Goal: Task Accomplishment & Management: Complete application form

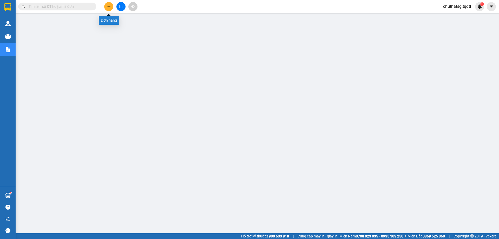
click at [108, 4] on button at bounding box center [108, 6] width 9 height 9
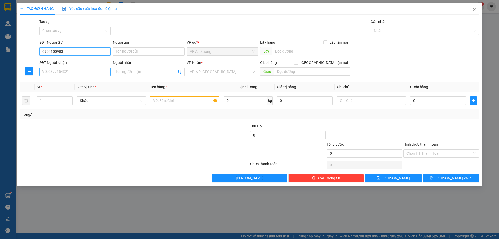
type input "0903100983"
drag, startPoint x: 80, startPoint y: 72, endPoint x: 81, endPoint y: 78, distance: 6.1
click at [80, 73] on input "SĐT Người Nhận" at bounding box center [74, 72] width 71 height 8
type input "0836077678"
click at [220, 73] on input "search" at bounding box center [221, 72] width 62 height 8
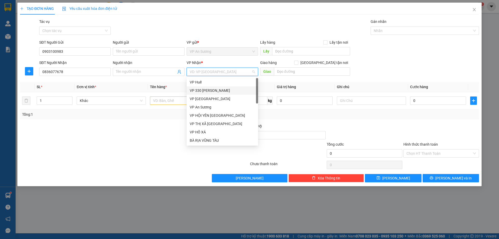
click at [212, 89] on div "VP 330 [PERSON_NAME]" at bounding box center [222, 91] width 65 height 6
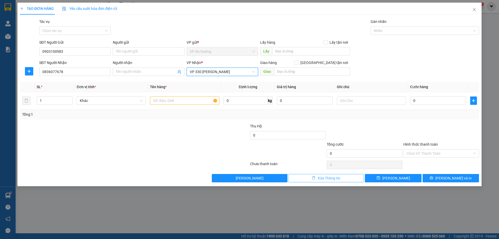
click at [325, 178] on span "Xóa Thông tin" at bounding box center [329, 178] width 23 height 6
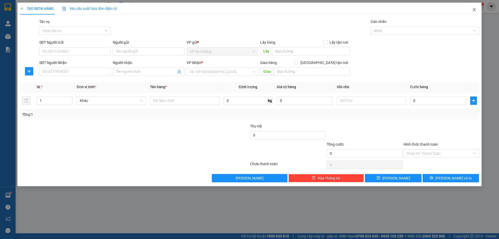
drag, startPoint x: 473, startPoint y: 8, endPoint x: 470, endPoint y: 10, distance: 3.5
click at [473, 8] on span "Close" at bounding box center [474, 10] width 15 height 15
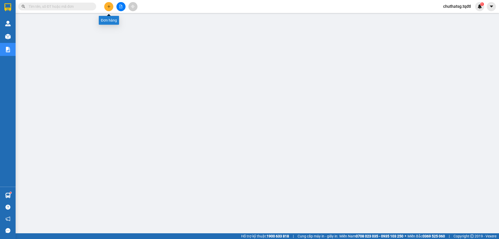
click at [108, 5] on icon "plus" at bounding box center [109, 7] width 4 height 4
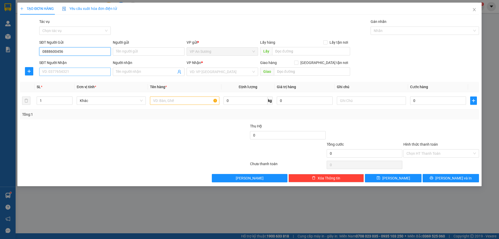
type input "0888600456"
click at [79, 72] on input "SĐT Người Nhận" at bounding box center [74, 72] width 71 height 8
click at [51, 82] on div "0964964967" at bounding box center [74, 82] width 65 height 6
type input "0964964967"
type input "CẦU TRẮNG"
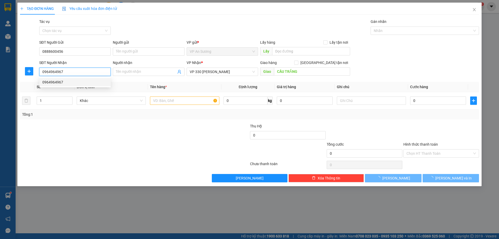
type input "150.000"
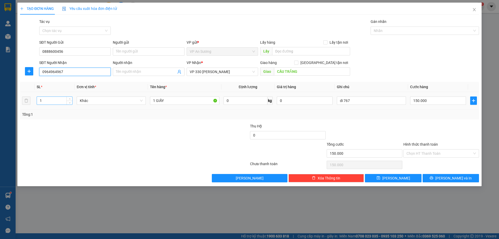
type input "0964964967"
click at [45, 102] on input "1" at bounding box center [54, 101] width 35 height 8
type input "2"
click at [155, 101] on input "1 GIẤY" at bounding box center [184, 100] width 69 height 8
type input "2 GIẤY"
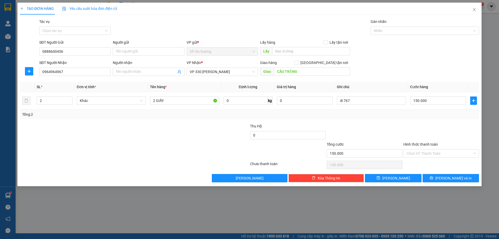
click at [378, 131] on div at bounding box center [364, 132] width 77 height 18
click at [367, 100] on input "di 767" at bounding box center [371, 100] width 69 height 8
type input "d"
click at [432, 100] on input "150.000" at bounding box center [438, 100] width 56 height 8
type input "0"
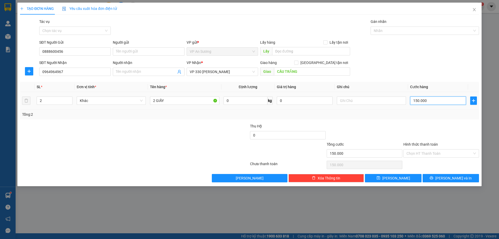
type input "0"
type input "2"
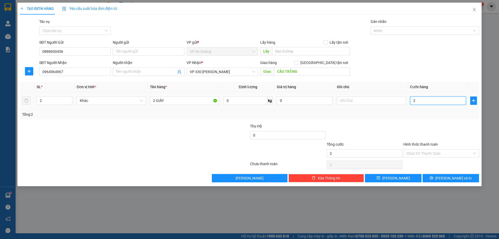
type input "25"
type input "250"
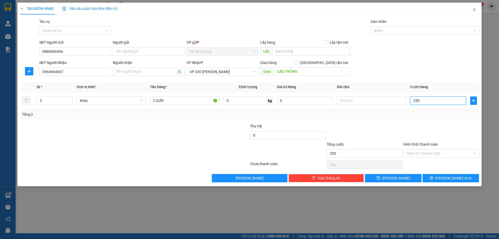
type input "250"
type input "250.000"
drag, startPoint x: 433, startPoint y: 118, endPoint x: 431, endPoint y: 114, distance: 4.4
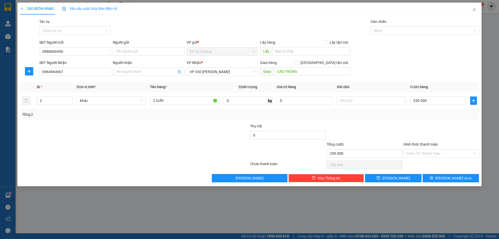
click at [434, 118] on div "Tổng: 2" at bounding box center [249, 114] width 459 height 10
click at [353, 99] on input "text" at bounding box center [371, 100] width 69 height 8
click at [263, 136] on input "0" at bounding box center [288, 135] width 76 height 8
type input "8.020.000"
click at [211, 134] on div at bounding box center [211, 132] width 77 height 18
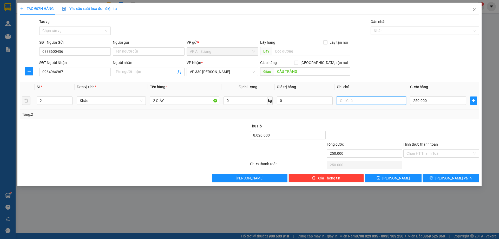
click at [347, 101] on input "text" at bounding box center [371, 100] width 69 height 8
type input "C"
click at [363, 121] on div "Transit Pickup Surcharge Ids Transit Deliver Surcharge Ids Transit Deliver Surc…" at bounding box center [249, 100] width 459 height 163
click at [358, 101] on input "8020000" at bounding box center [371, 100] width 69 height 8
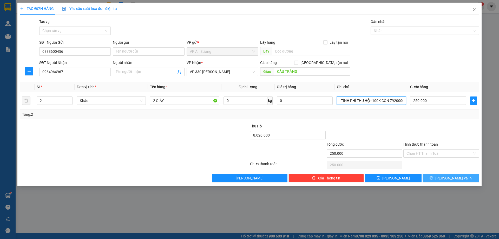
type input "8020000 CHƯA TÍNH PHÍ THU HỘ=100K CÒN 7920000"
click at [450, 176] on span "[PERSON_NAME] và In" at bounding box center [453, 178] width 36 height 6
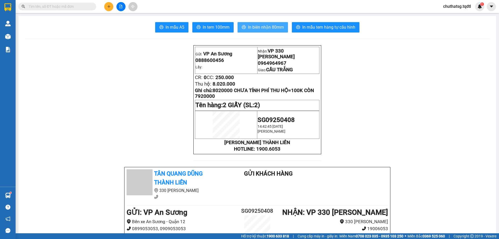
click at [257, 24] on span "In biên nhận 80mm" at bounding box center [266, 27] width 36 height 6
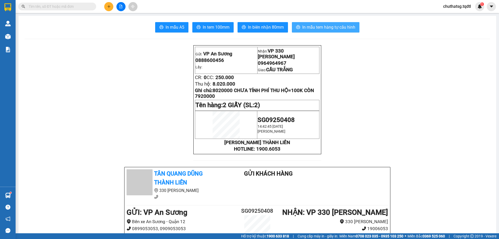
click at [318, 25] on span "In mẫu tem hàng tự cấu hình" at bounding box center [328, 27] width 53 height 6
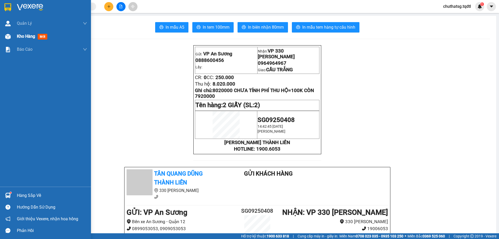
click at [24, 35] on span "Kho hàng" at bounding box center [26, 36] width 18 height 5
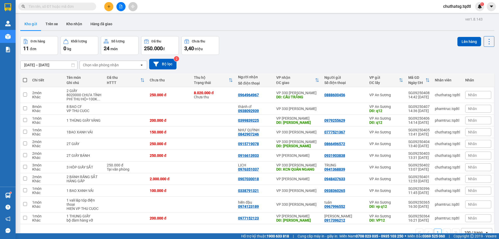
click at [248, 47] on div "Đơn hàng 11 đơn Khối lượng 0 kg Số lượng 24 món Đã thu 250.000 đ Chưa thu 3,40 …" at bounding box center [257, 45] width 474 height 19
click at [109, 6] on icon "plus" at bounding box center [109, 7] width 4 height 4
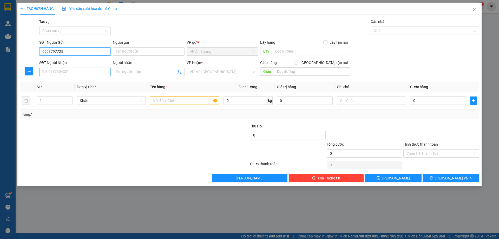
type input "0903797725"
click at [75, 72] on input "SĐT Người Nhận" at bounding box center [74, 72] width 71 height 8
type input "0915933858"
click at [223, 70] on input "search" at bounding box center [221, 72] width 62 height 8
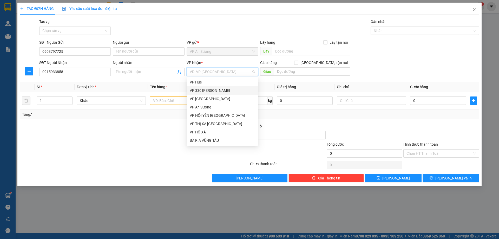
click at [222, 89] on div "VP 330 [PERSON_NAME]" at bounding box center [222, 91] width 65 height 6
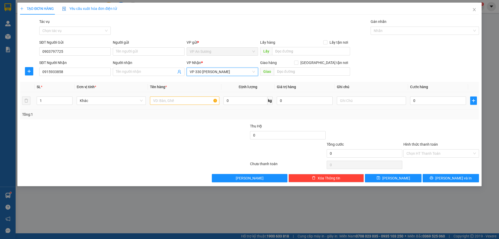
drag, startPoint x: 44, startPoint y: 102, endPoint x: 43, endPoint y: 105, distance: 3.0
click at [43, 104] on input "1" at bounding box center [54, 101] width 35 height 8
type input "2"
click at [159, 104] on input "text" at bounding box center [184, 100] width 69 height 8
type input "2T GIẤY"
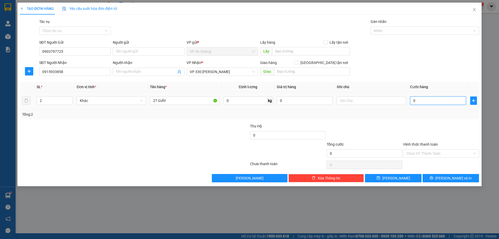
click at [428, 101] on input "0" at bounding box center [438, 100] width 56 height 8
type input "02"
type input "2"
type input "025"
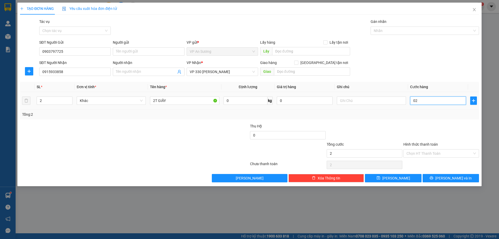
type input "25"
type input "0.250"
type input "250"
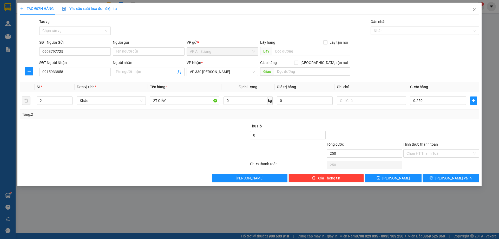
type input "250.000"
drag, startPoint x: 405, startPoint y: 127, endPoint x: 406, endPoint y: 121, distance: 6.5
click at [407, 123] on div at bounding box center [441, 132] width 77 height 18
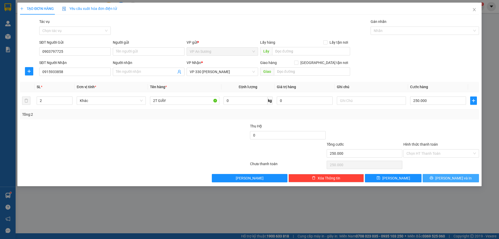
drag, startPoint x: 444, startPoint y: 178, endPoint x: 441, endPoint y: 178, distance: 2.9
click at [433, 178] on icon "printer" at bounding box center [432, 178] width 4 height 4
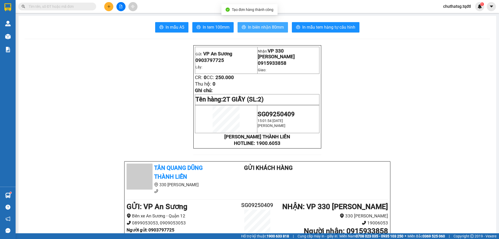
click at [263, 24] on span "In biên nhận 80mm" at bounding box center [266, 27] width 36 height 6
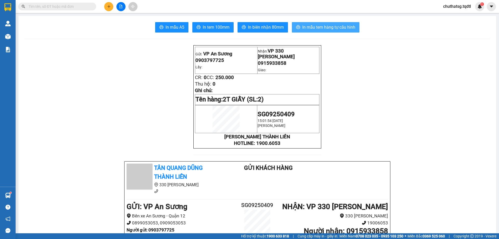
click at [318, 25] on span "In mẫu tem hàng tự cấu hình" at bounding box center [328, 27] width 53 height 6
click at [110, 5] on icon "plus" at bounding box center [109, 7] width 4 height 4
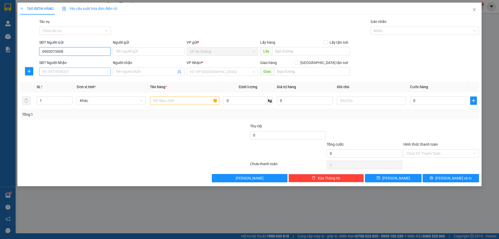
type input "0903073008"
click at [73, 72] on input "SĐT Người Nhận" at bounding box center [74, 72] width 71 height 8
click at [49, 80] on div "0984617717" at bounding box center [74, 82] width 65 height 6
type input "0984617717"
type input "DO VIỆT"
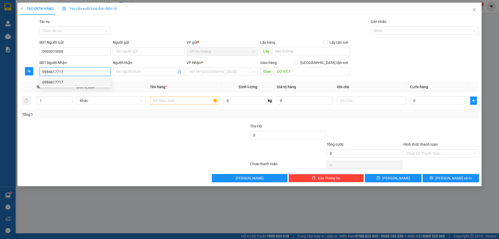
type input "100.000"
type input "0984617717"
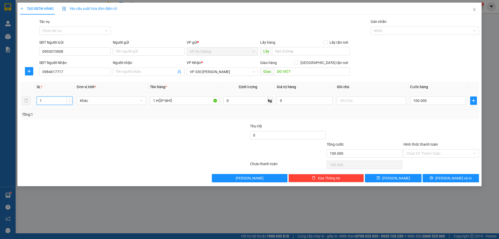
click at [46, 101] on input "1" at bounding box center [54, 101] width 35 height 8
type input "6"
click at [177, 101] on input "1 HỘP NHỎ" at bounding box center [184, 100] width 69 height 8
type input "1"
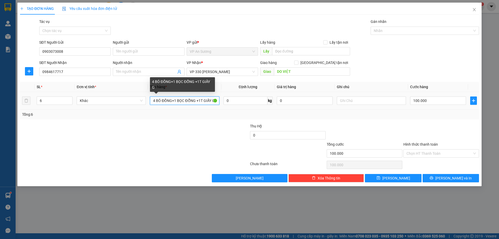
scroll to position [0, 2]
click at [189, 100] on input "4 BÓ ĐỒNG+1 BỌC ĐỔNG +1T GIẤY GA" at bounding box center [184, 100] width 69 height 8
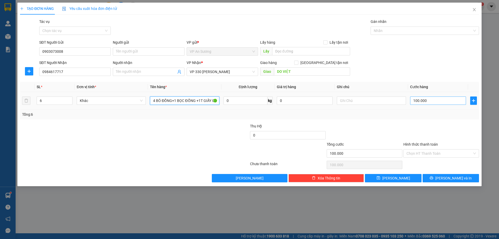
type input "4 BÓ ĐỒNG+1 BỌC ĐỒNG +1T GIẤY GA"
click at [433, 100] on input "100.000" at bounding box center [438, 100] width 56 height 8
type input "0"
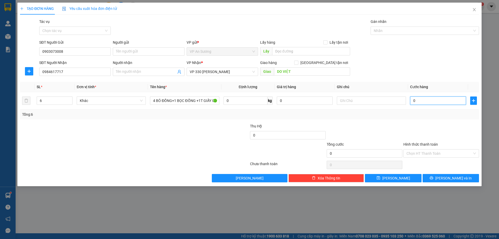
type input "1"
type input "13"
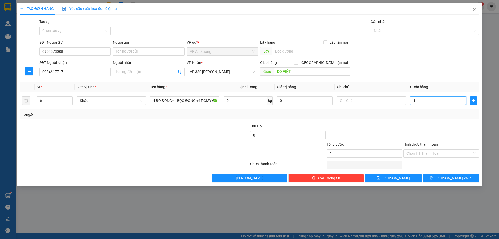
type input "13"
type input "130"
type input "1.300"
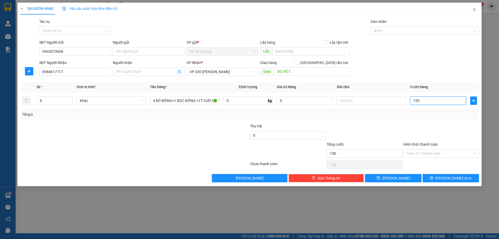
type input "1.300"
type input "1.300.000"
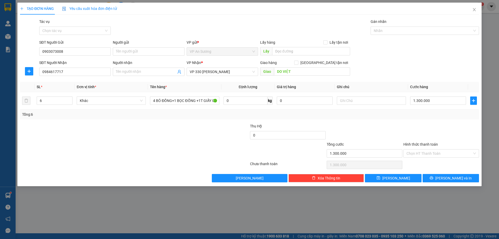
click at [411, 123] on div "Transit Pickup Surcharge Ids Transit Deliver Surcharge Ids Transit Deliver Surc…" at bounding box center [249, 100] width 459 height 163
click at [452, 176] on span "[PERSON_NAME] và In" at bounding box center [453, 178] width 36 height 6
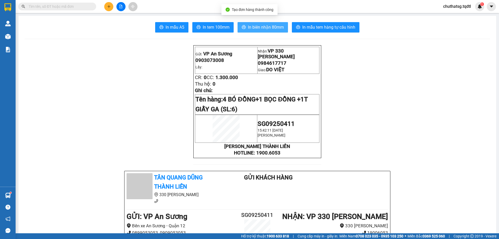
drag, startPoint x: 260, startPoint y: 26, endPoint x: 263, endPoint y: 27, distance: 2.9
click at [261, 25] on span "In biên nhận 80mm" at bounding box center [266, 27] width 36 height 6
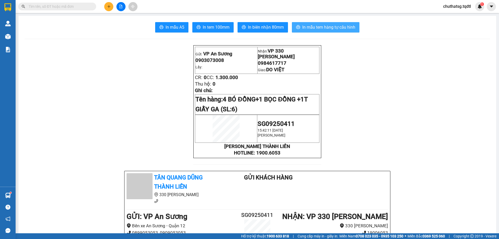
click at [319, 26] on span "In mẫu tem hàng tự cấu hình" at bounding box center [328, 27] width 53 height 6
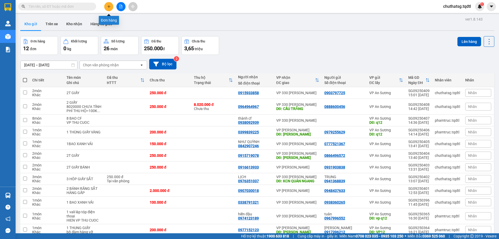
click at [108, 5] on icon "plus" at bounding box center [109, 7] width 4 height 4
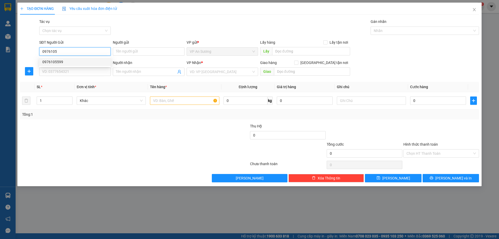
click at [51, 61] on div "0976105599" at bounding box center [74, 62] width 65 height 6
type input "0976105599"
type input "0915239345"
type input "CƯƠNG HÀ"
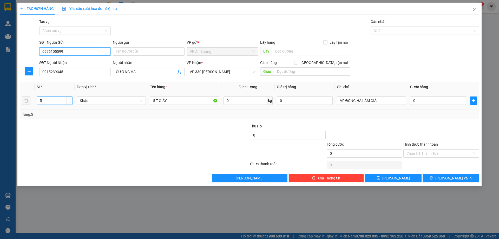
type input "0976105599"
click at [43, 100] on input "5" at bounding box center [54, 101] width 35 height 8
type input "1"
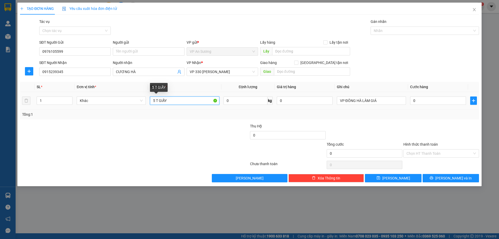
click at [169, 102] on input "5 T GIẤY" at bounding box center [184, 100] width 69 height 8
type input "5"
type input "1 PHUY XÍCH XANH"
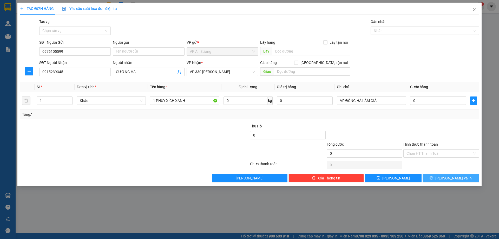
click at [455, 177] on span "[PERSON_NAME] và In" at bounding box center [453, 178] width 36 height 6
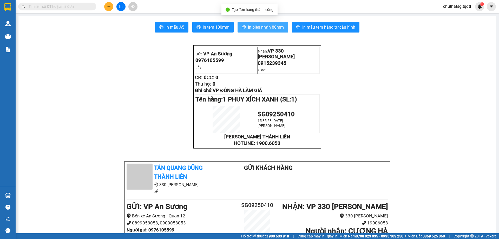
click at [254, 27] on span "In biên nhận 80mm" at bounding box center [266, 27] width 36 height 6
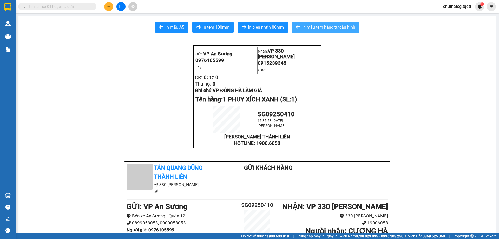
click at [322, 26] on span "In mẫu tem hàng tự cấu hình" at bounding box center [328, 27] width 53 height 6
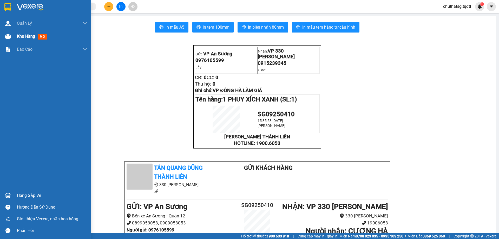
click at [25, 35] on span "Kho hàng" at bounding box center [26, 36] width 18 height 5
